Goal: Information Seeking & Learning: Learn about a topic

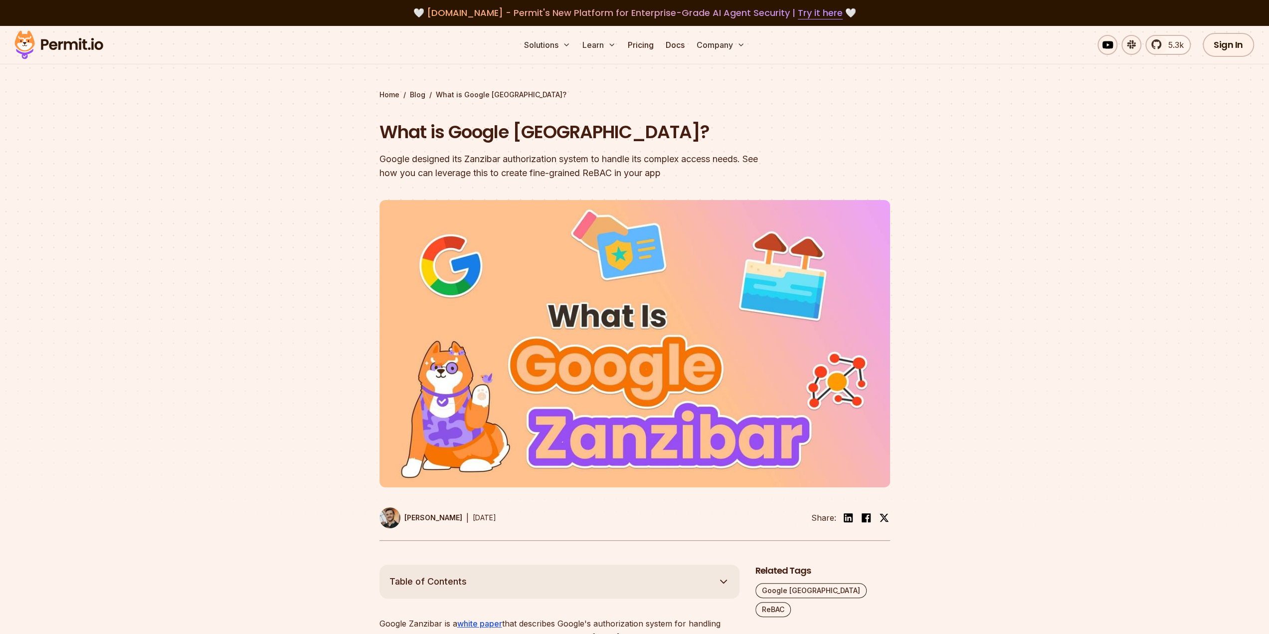
click at [776, 159] on header "What is Google [GEOGRAPHIC_DATA]? Google designed its Zanzibar authorization sy…" at bounding box center [635, 330] width 511 height 421
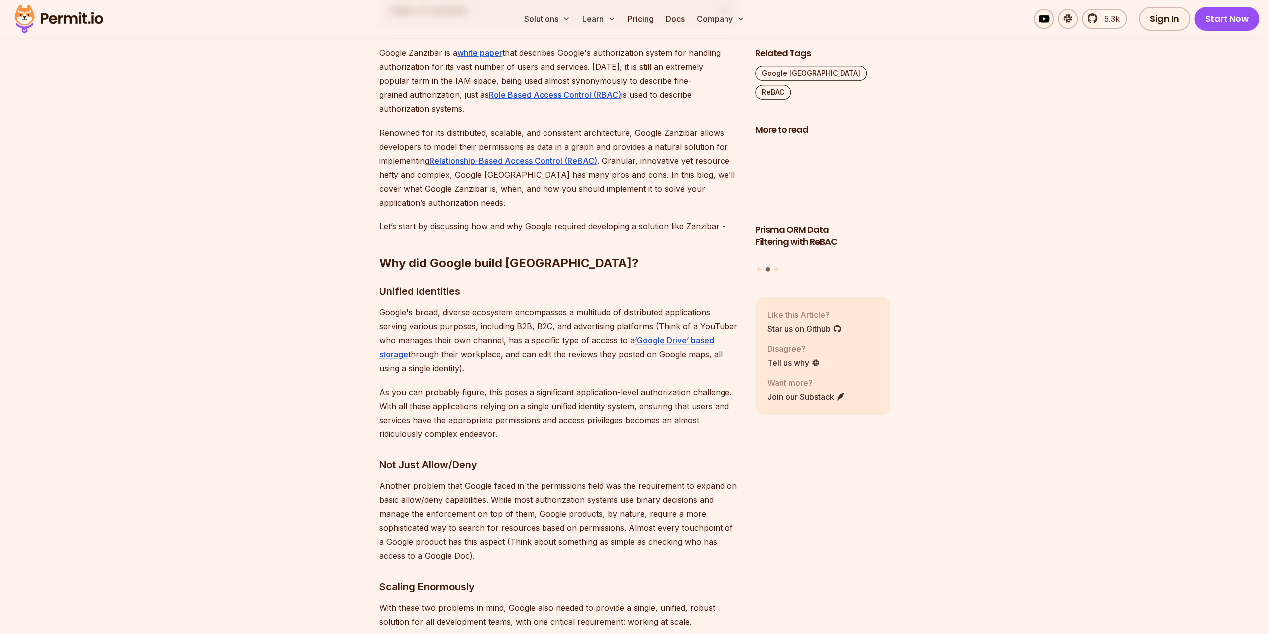
scroll to position [599, 0]
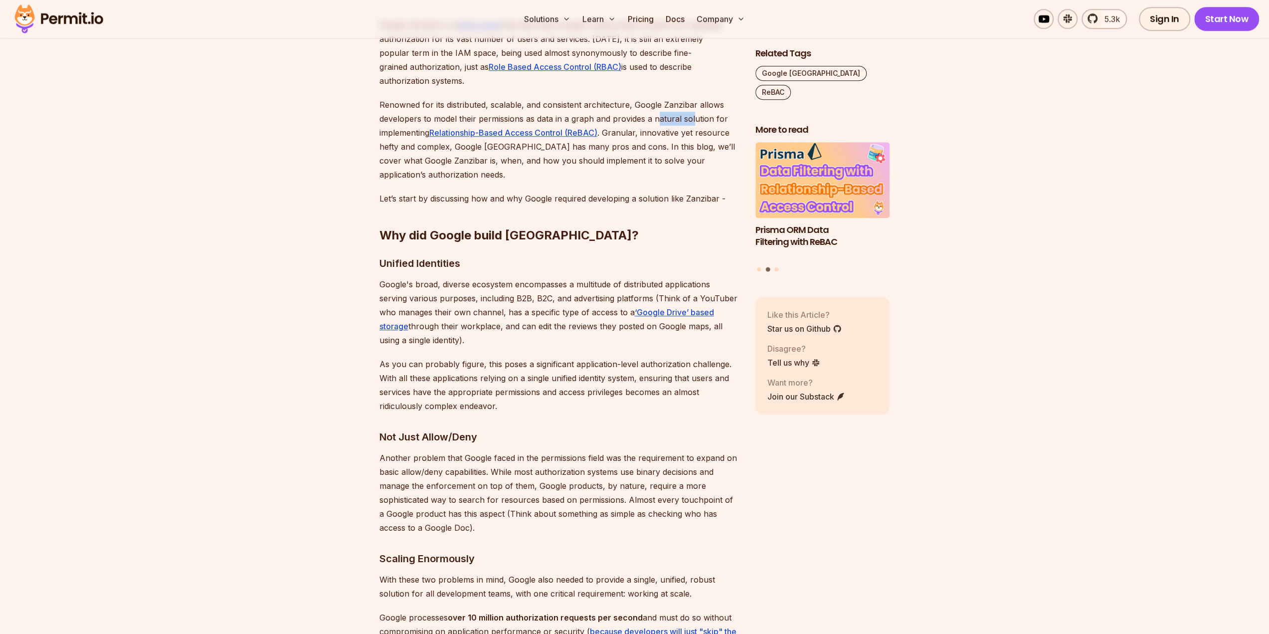
drag, startPoint x: 658, startPoint y: 105, endPoint x: 692, endPoint y: 109, distance: 34.6
click at [692, 109] on p "Renowned for its distributed, scalable, and consistent architecture, Google Zan…" at bounding box center [560, 140] width 360 height 84
click at [595, 200] on h2 "Why did Google build [GEOGRAPHIC_DATA]?" at bounding box center [560, 216] width 360 height 56
click at [587, 206] on h2 "Why did Google build [GEOGRAPHIC_DATA]?" at bounding box center [560, 216] width 360 height 56
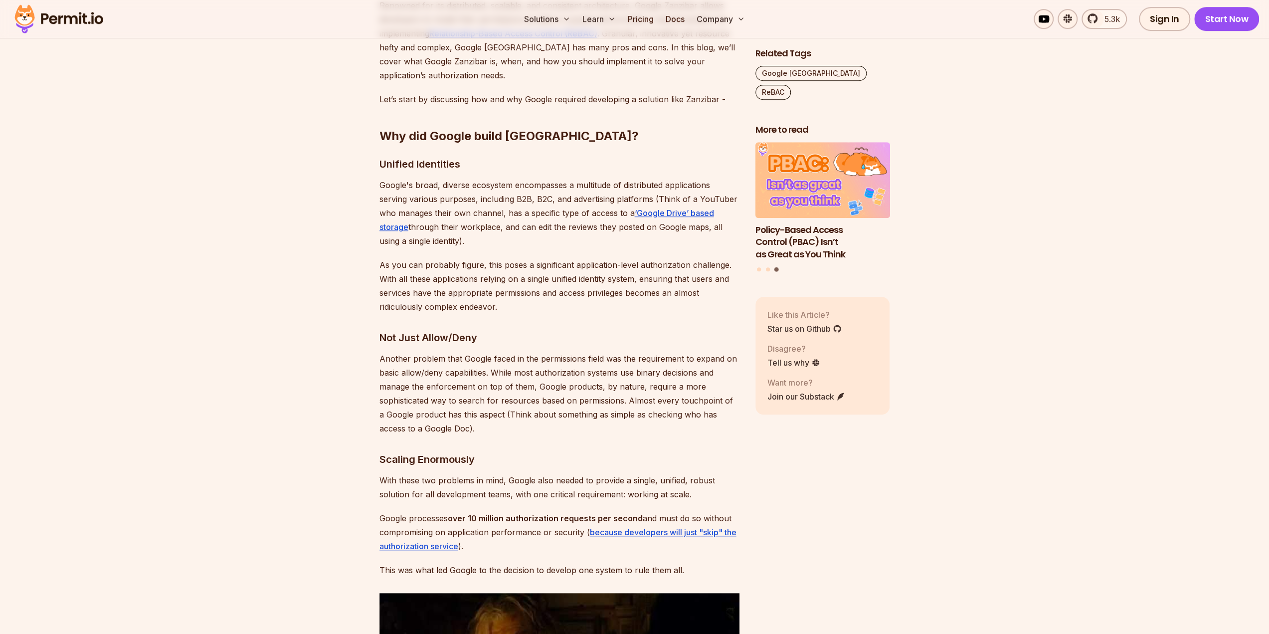
scroll to position [698, 0]
click at [463, 202] on p "Google's broad, diverse ecosystem encompasses a multitude of distributed applic…" at bounding box center [560, 213] width 360 height 70
click at [503, 200] on p "Google's broad, diverse ecosystem encompasses a multitude of distributed applic…" at bounding box center [560, 213] width 360 height 70
drag, startPoint x: 410, startPoint y: 213, endPoint x: 478, endPoint y: 216, distance: 67.9
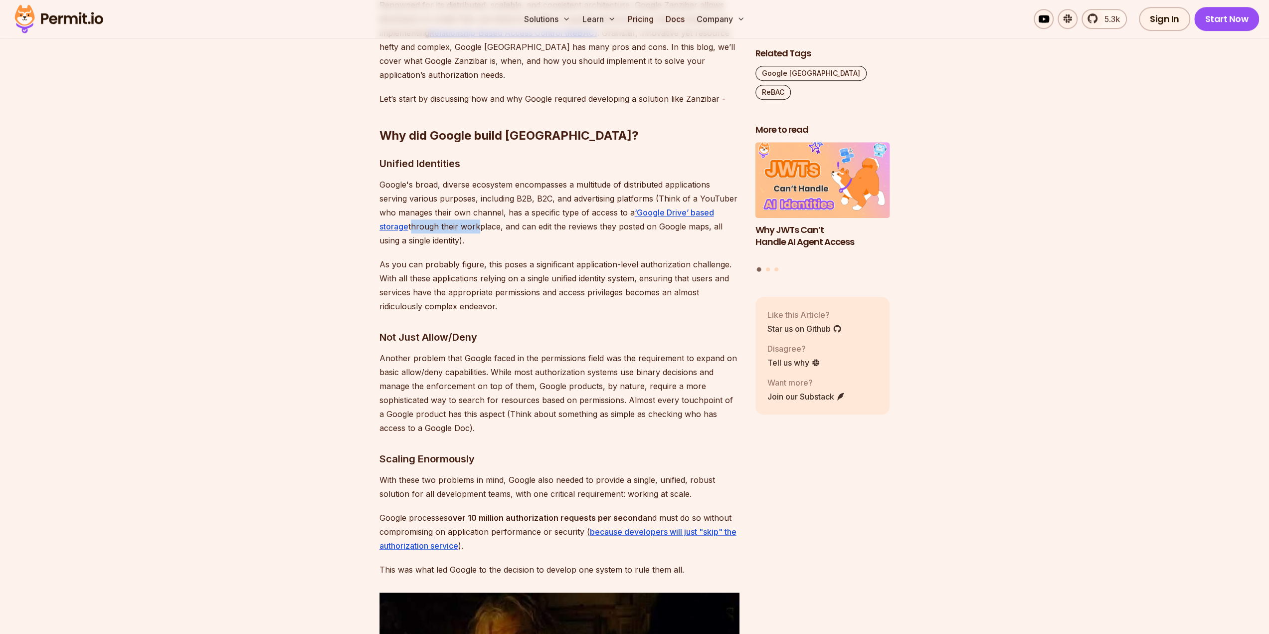
click at [477, 215] on p "Google's broad, diverse ecosystem encompasses a multitude of distributed applic…" at bounding box center [560, 213] width 360 height 70
click at [503, 216] on p "Google's broad, diverse ecosystem encompasses a multitude of distributed applic…" at bounding box center [560, 213] width 360 height 70
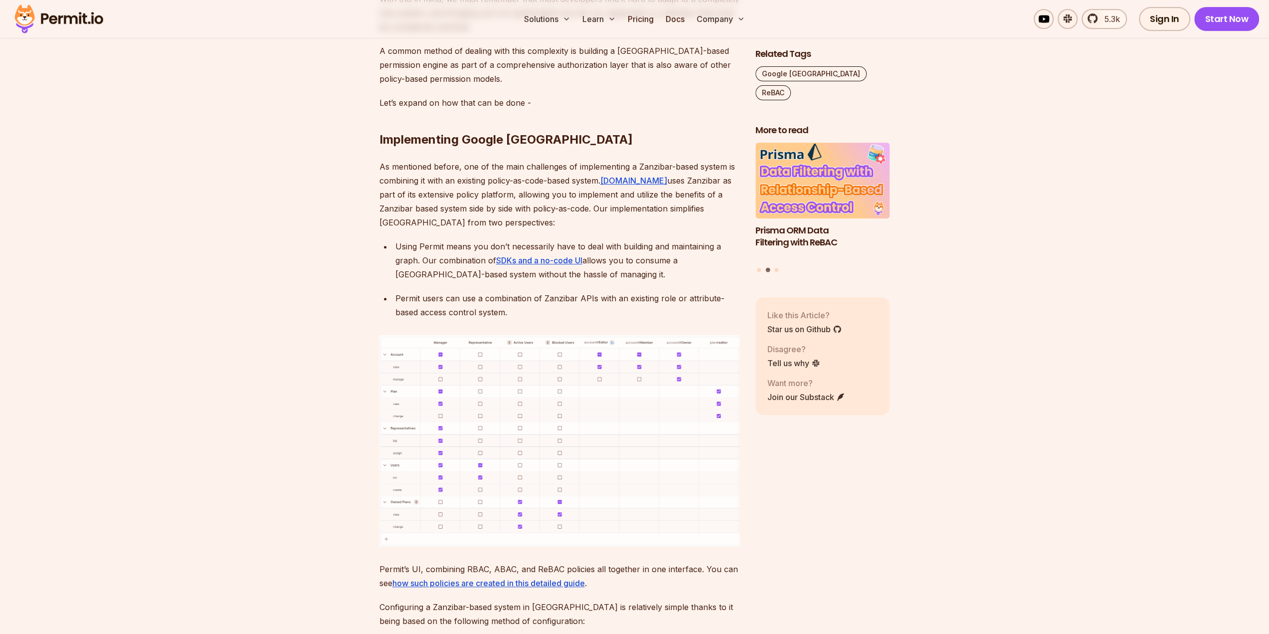
scroll to position [4090, 0]
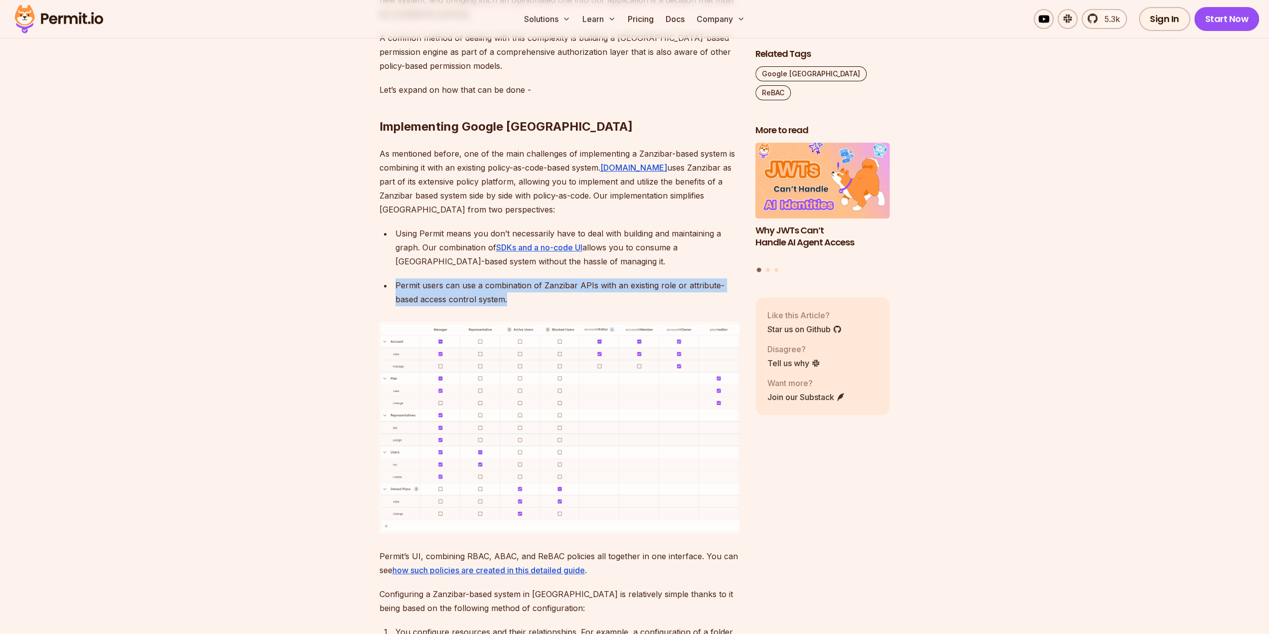
drag, startPoint x: 396, startPoint y: 184, endPoint x: 541, endPoint y: 196, distance: 145.7
click at [541, 278] on div "Permit users can use a combination of Zanzibar APIs with an existing role or at…" at bounding box center [568, 292] width 344 height 28
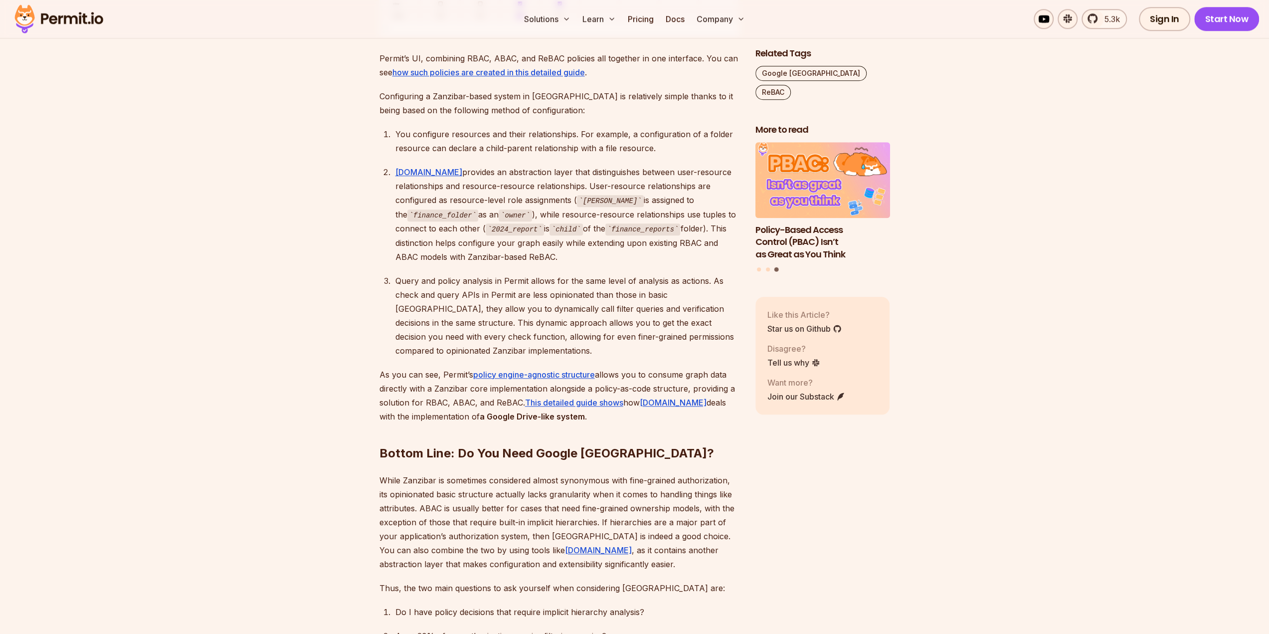
scroll to position [4589, 0]
